Goal: Information Seeking & Learning: Learn about a topic

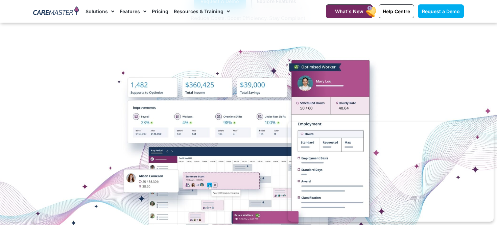
scroll to position [103, 0]
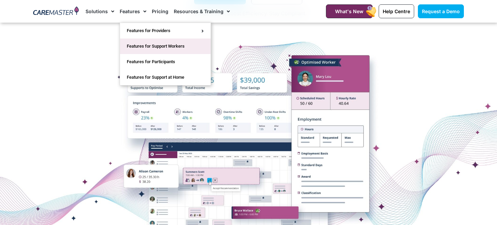
click at [141, 48] on link "Features for Support Workers" at bounding box center [165, 47] width 91 height 16
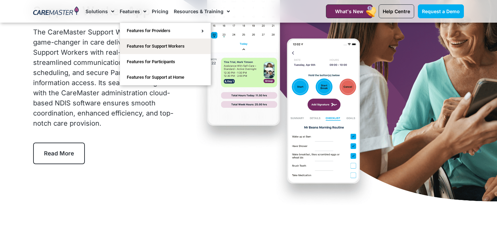
click at [123, 13] on link "Features" at bounding box center [133, 11] width 27 height 23
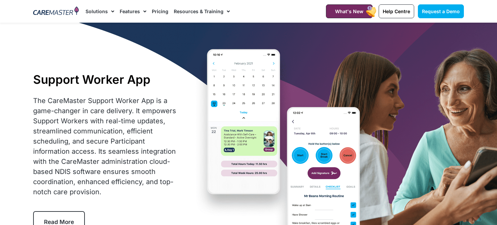
click at [123, 13] on link "Features" at bounding box center [133, 11] width 27 height 23
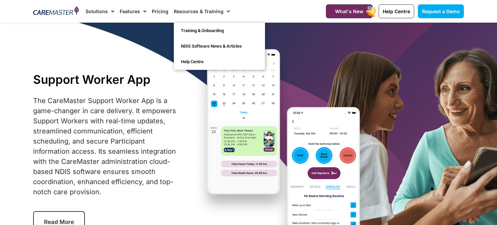
click at [191, 12] on link "Resources & Training" at bounding box center [202, 11] width 56 height 23
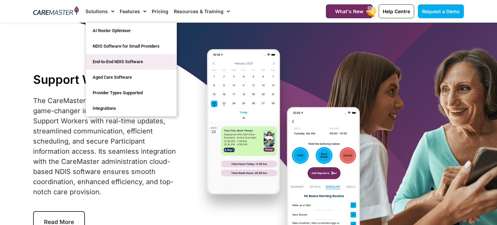
click at [142, 63] on link "End-to-End NDIS Software" at bounding box center [131, 62] width 91 height 16
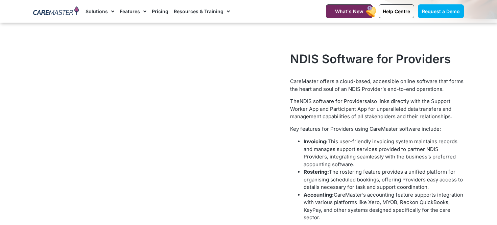
scroll to position [250, 0]
